Goal: Find specific page/section: Find specific page/section

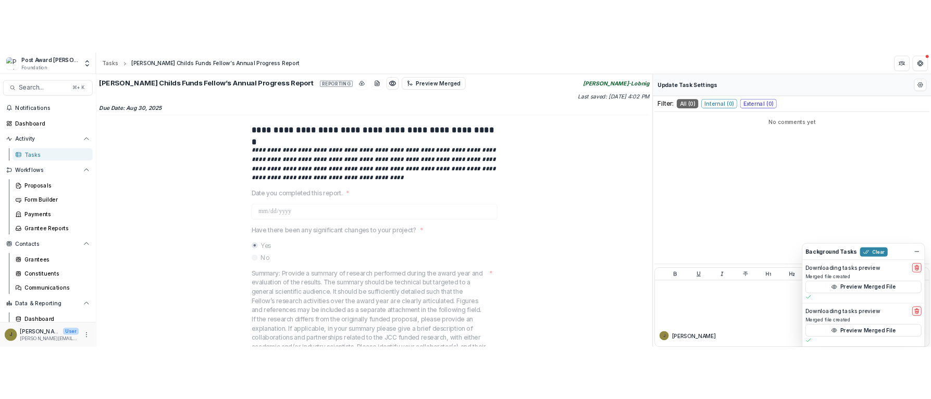
scroll to position [23, 0]
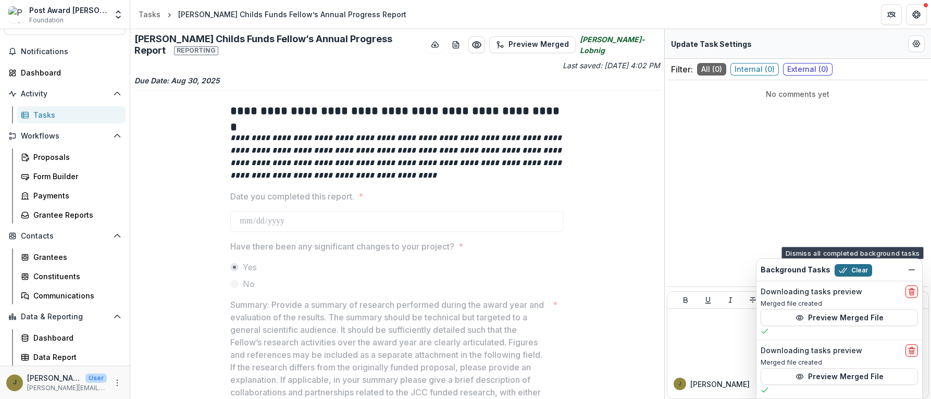
click at [861, 270] on button "Clear" at bounding box center [854, 270] width 38 height 13
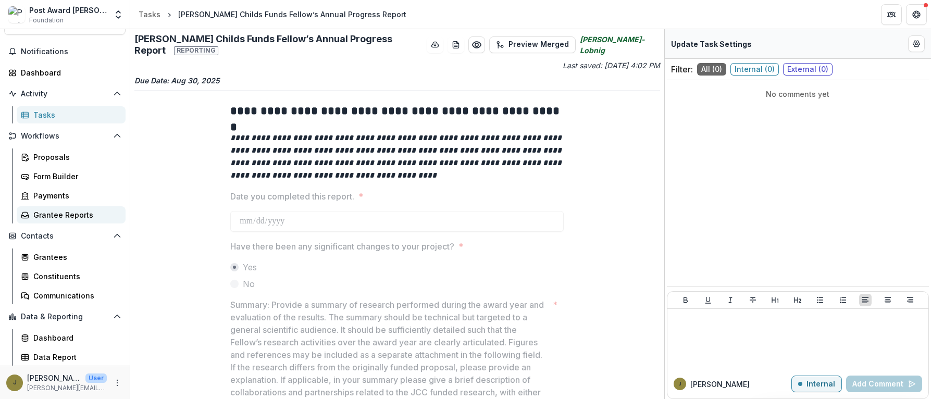
click at [59, 213] on div "Grantee Reports" at bounding box center [75, 214] width 84 height 11
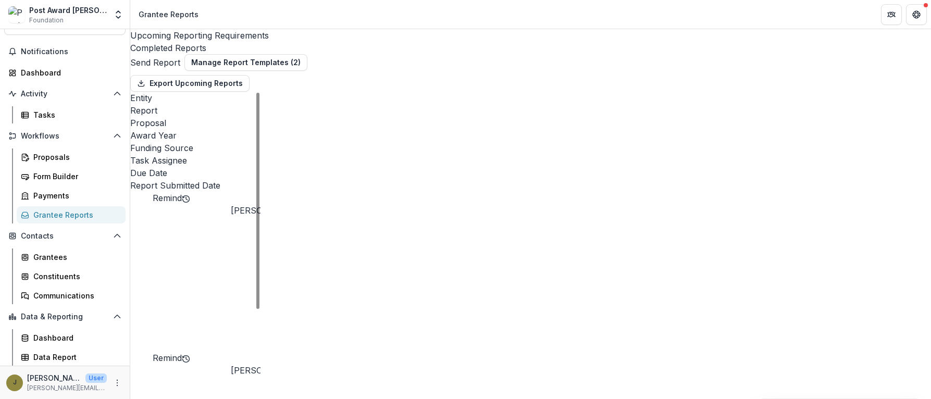
click at [316, 42] on div "Completed Reports" at bounding box center [530, 48] width 801 height 13
